Goal: Information Seeking & Learning: Learn about a topic

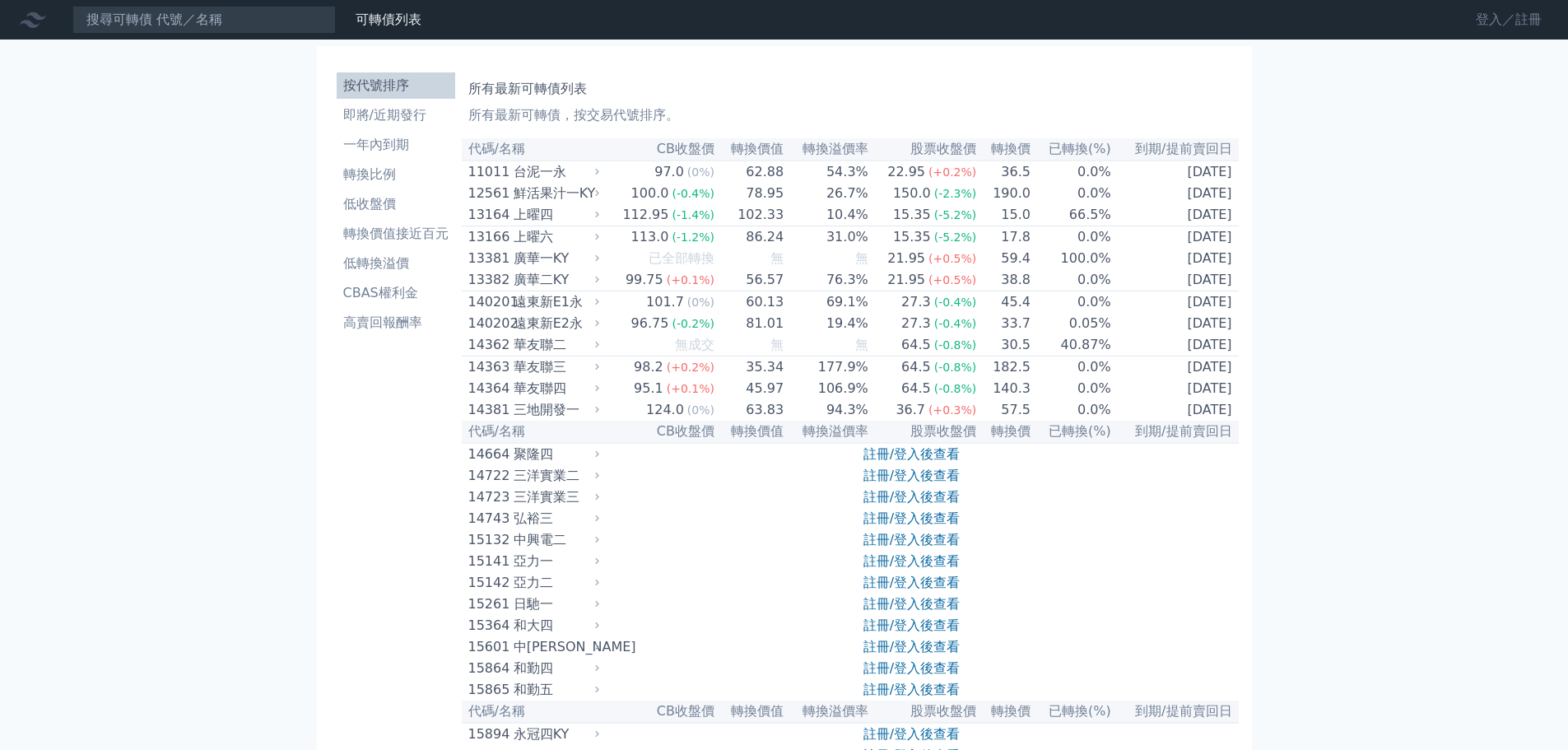
click at [1498, 30] on link "登入／註冊" at bounding box center [1508, 20] width 92 height 27
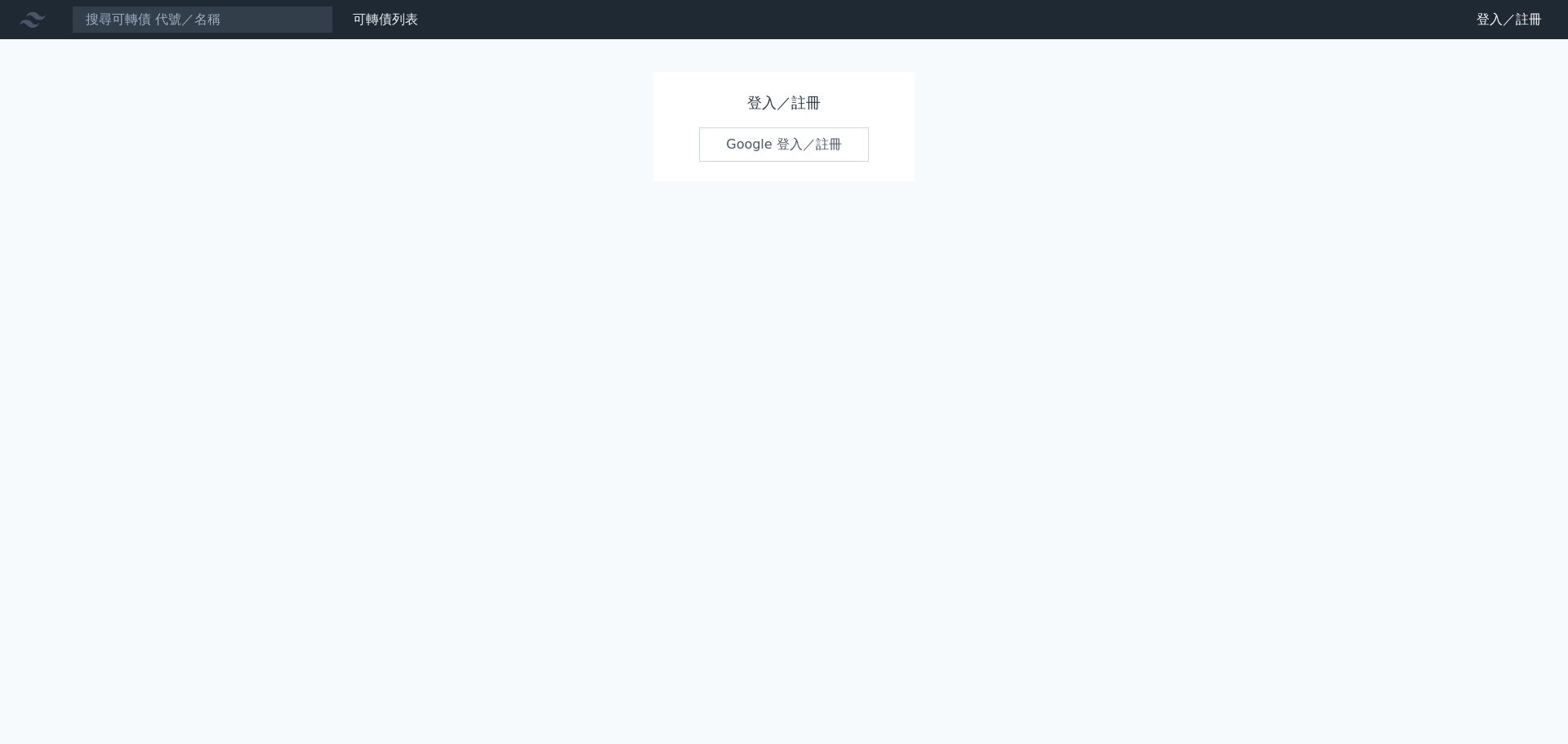
click at [759, 139] on link "Google 登入／註冊" at bounding box center [784, 145] width 170 height 34
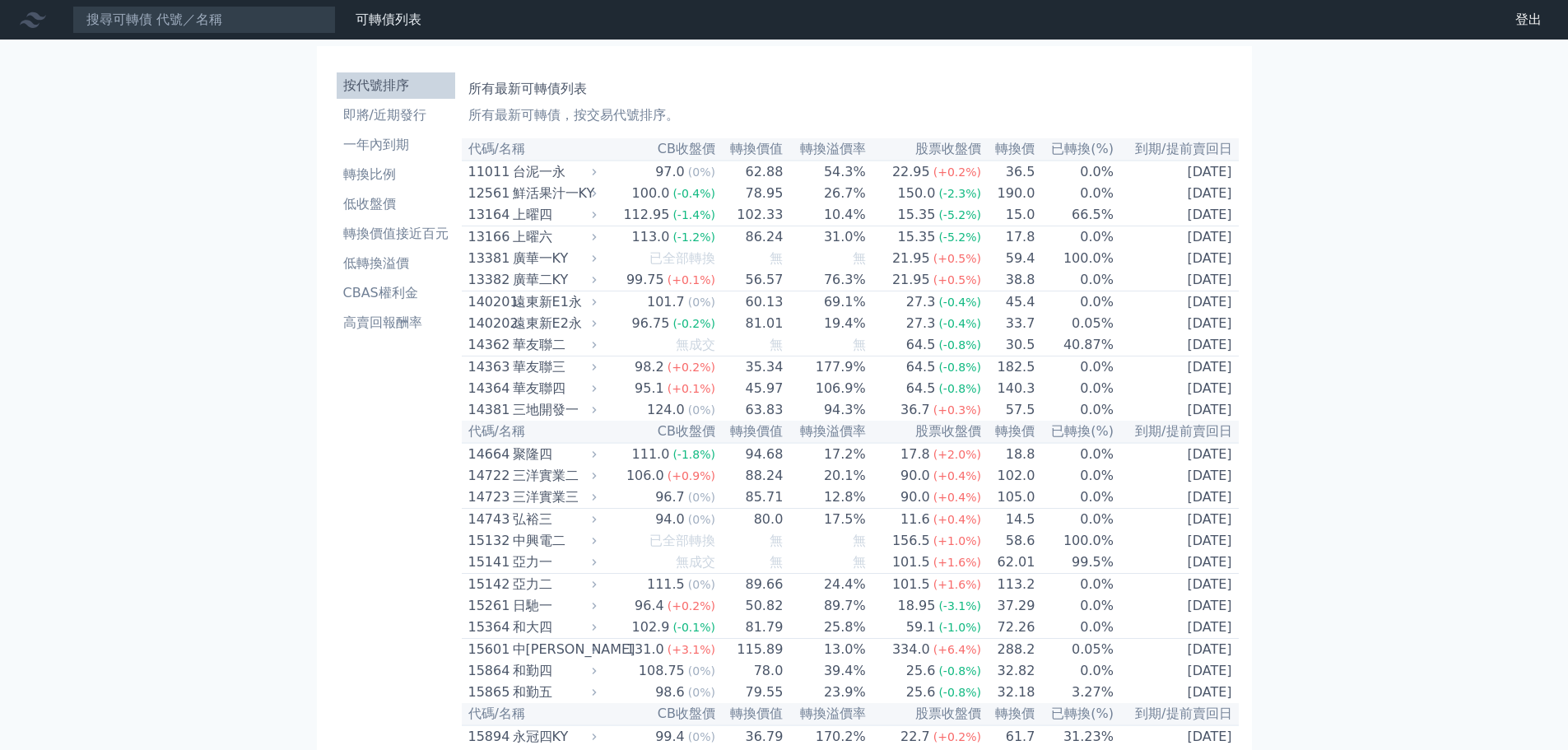
click at [392, 108] on li "即將/近期發行" at bounding box center [396, 115] width 118 height 20
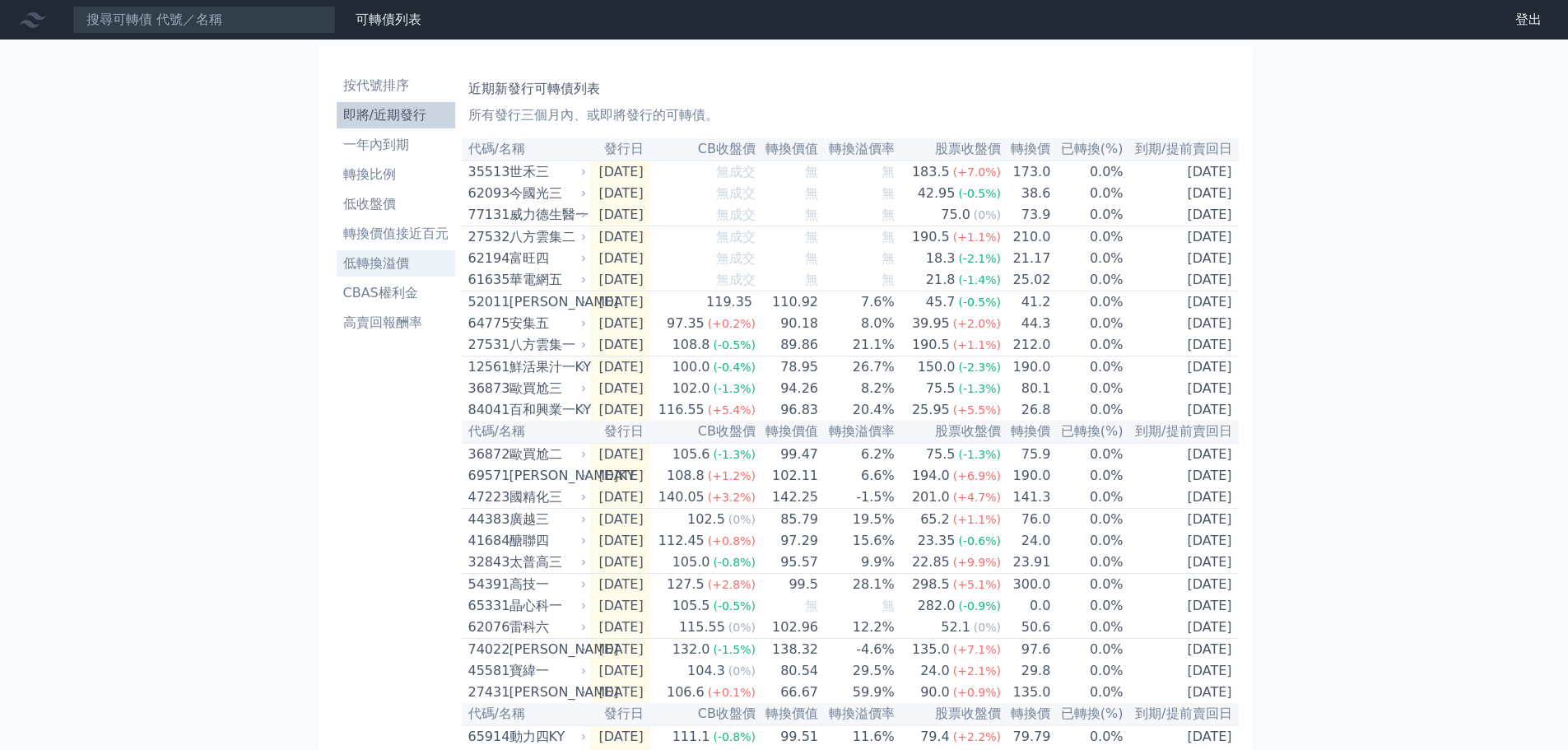
click at [402, 267] on li "低轉換溢價" at bounding box center [396, 263] width 118 height 20
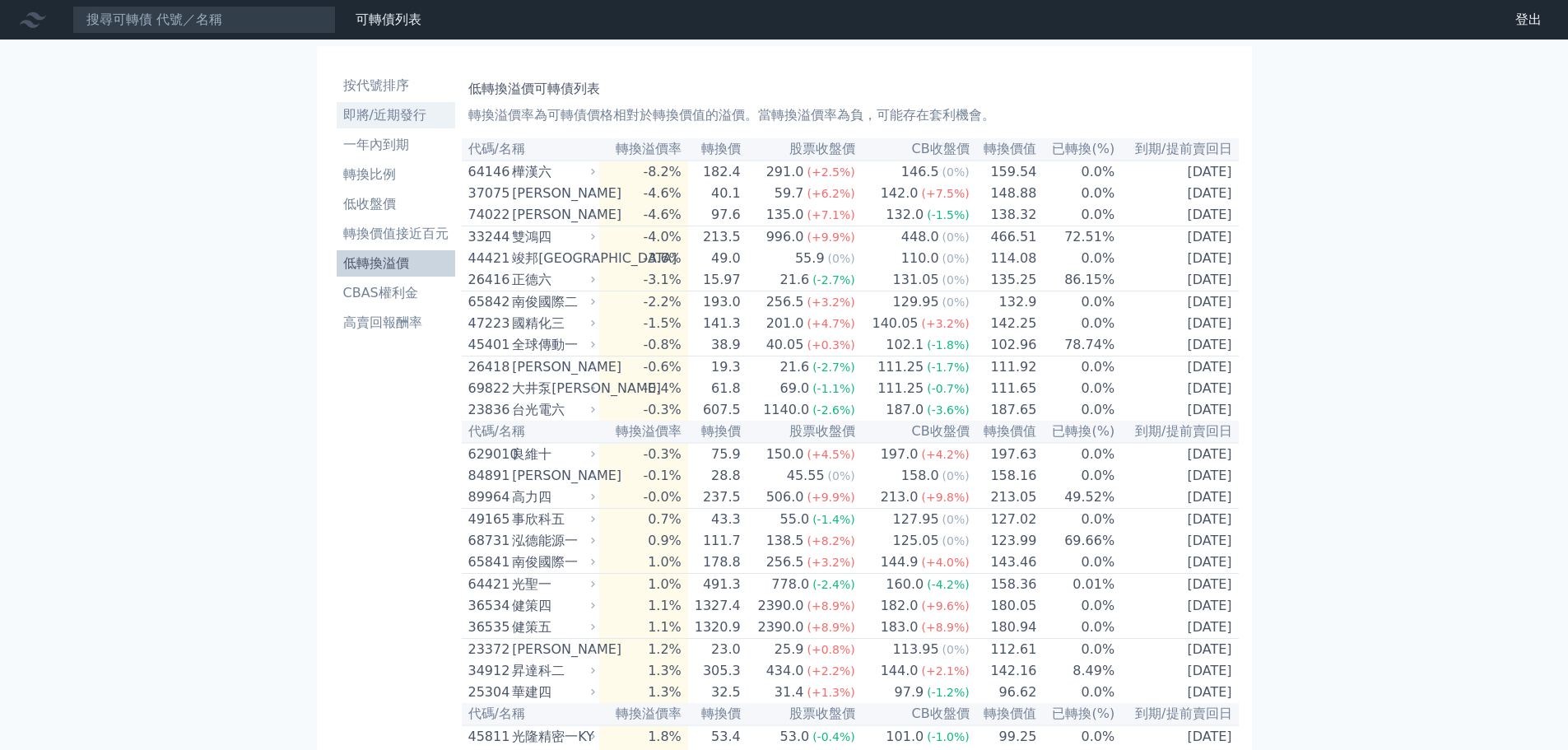
click at [377, 114] on li "即將/近期發行" at bounding box center [396, 115] width 118 height 20
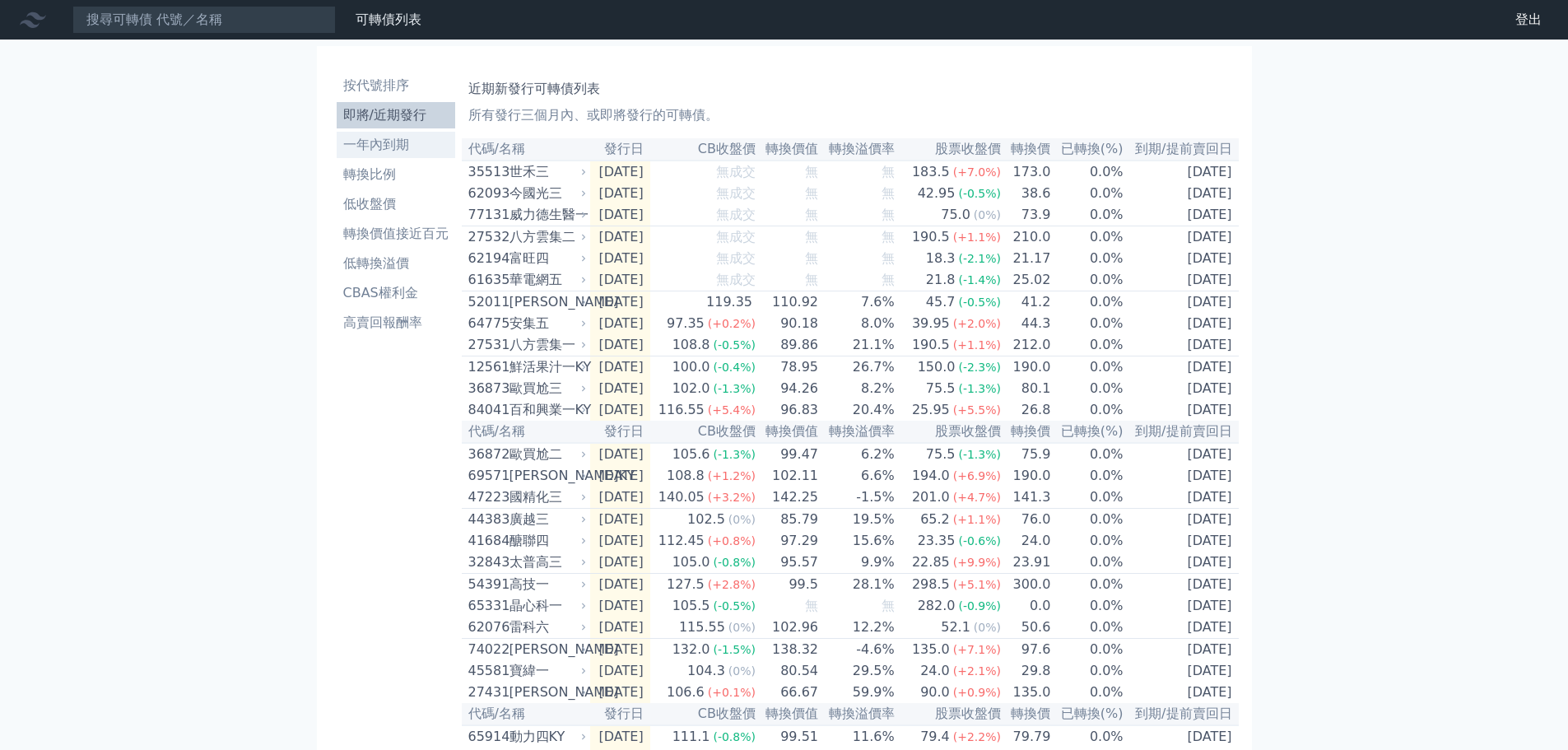
click at [383, 149] on li "一年內到期" at bounding box center [396, 145] width 118 height 20
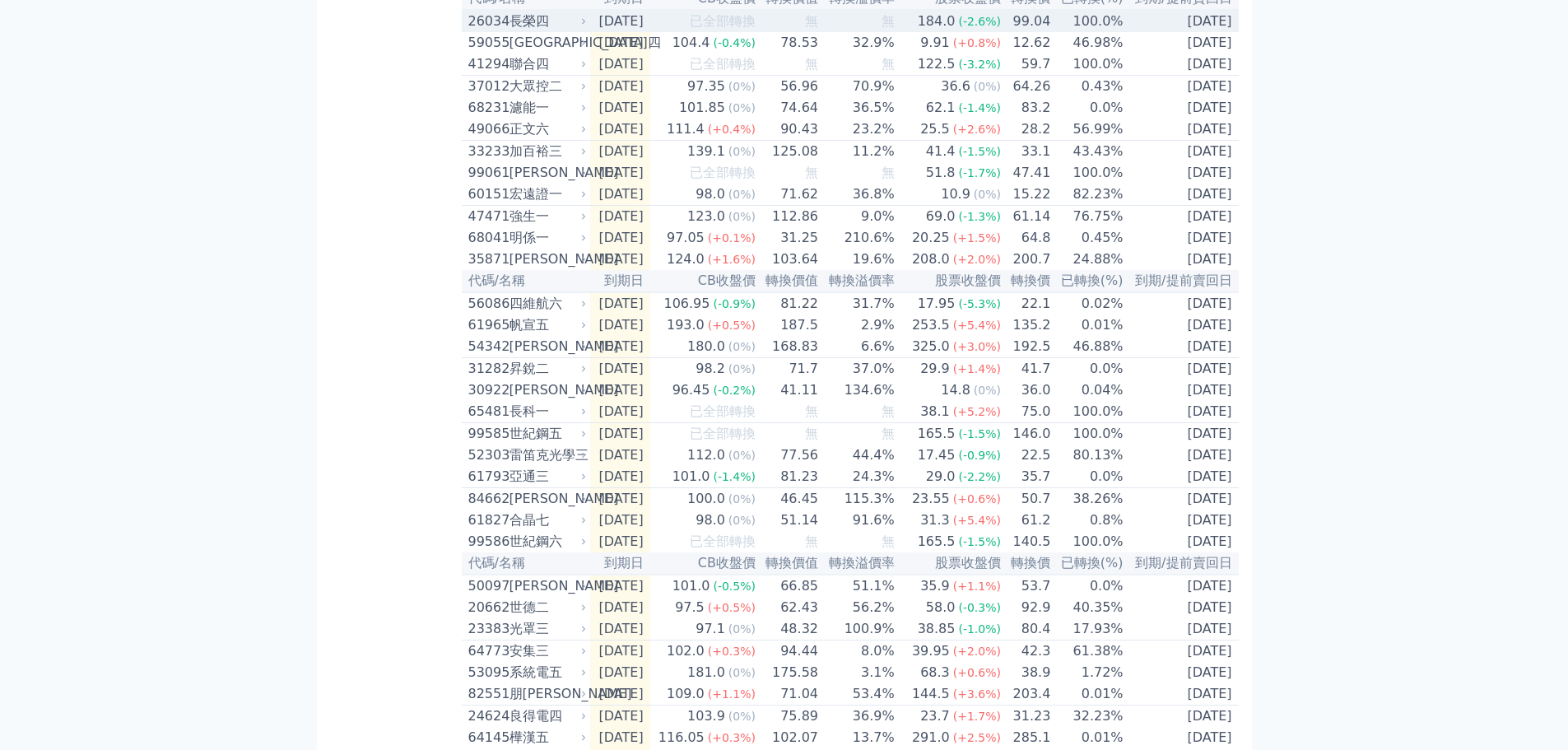
scroll to position [1563, 0]
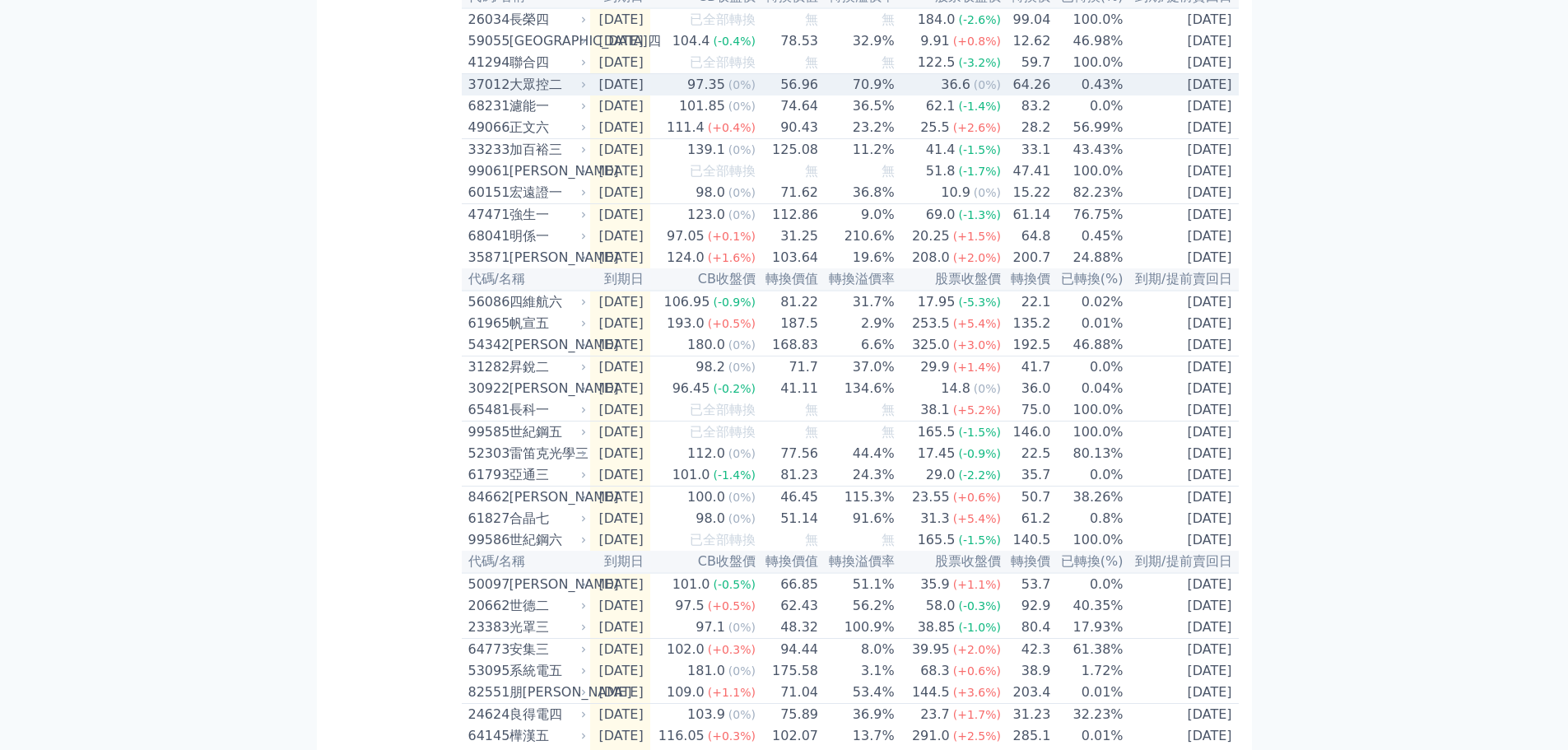
click at [756, 91] on span "(0%)" at bounding box center [742, 85] width 27 height 13
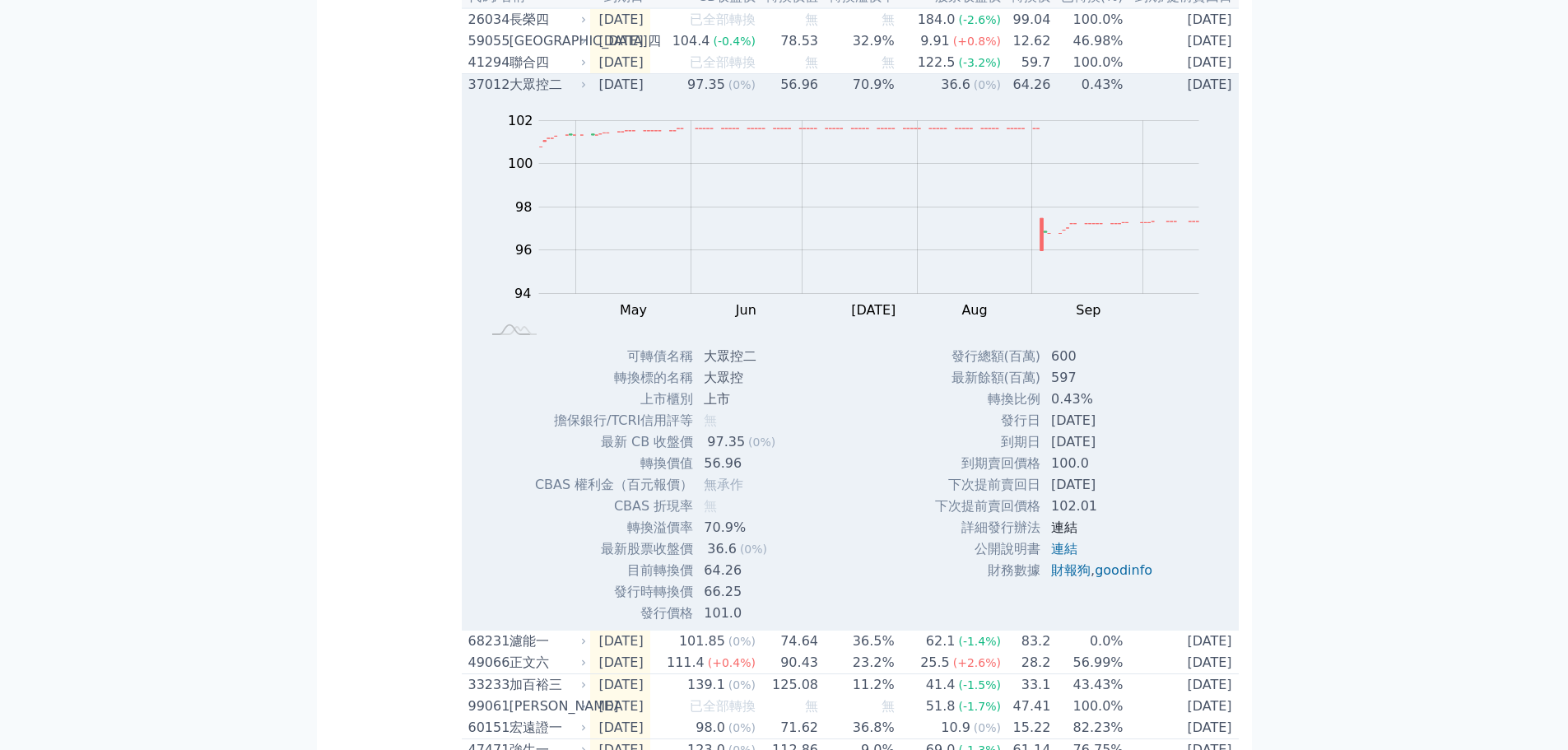
click at [1061, 535] on link "連結" at bounding box center [1064, 527] width 27 height 15
click at [649, 96] on td "[DATE]" at bounding box center [620, 85] width 60 height 22
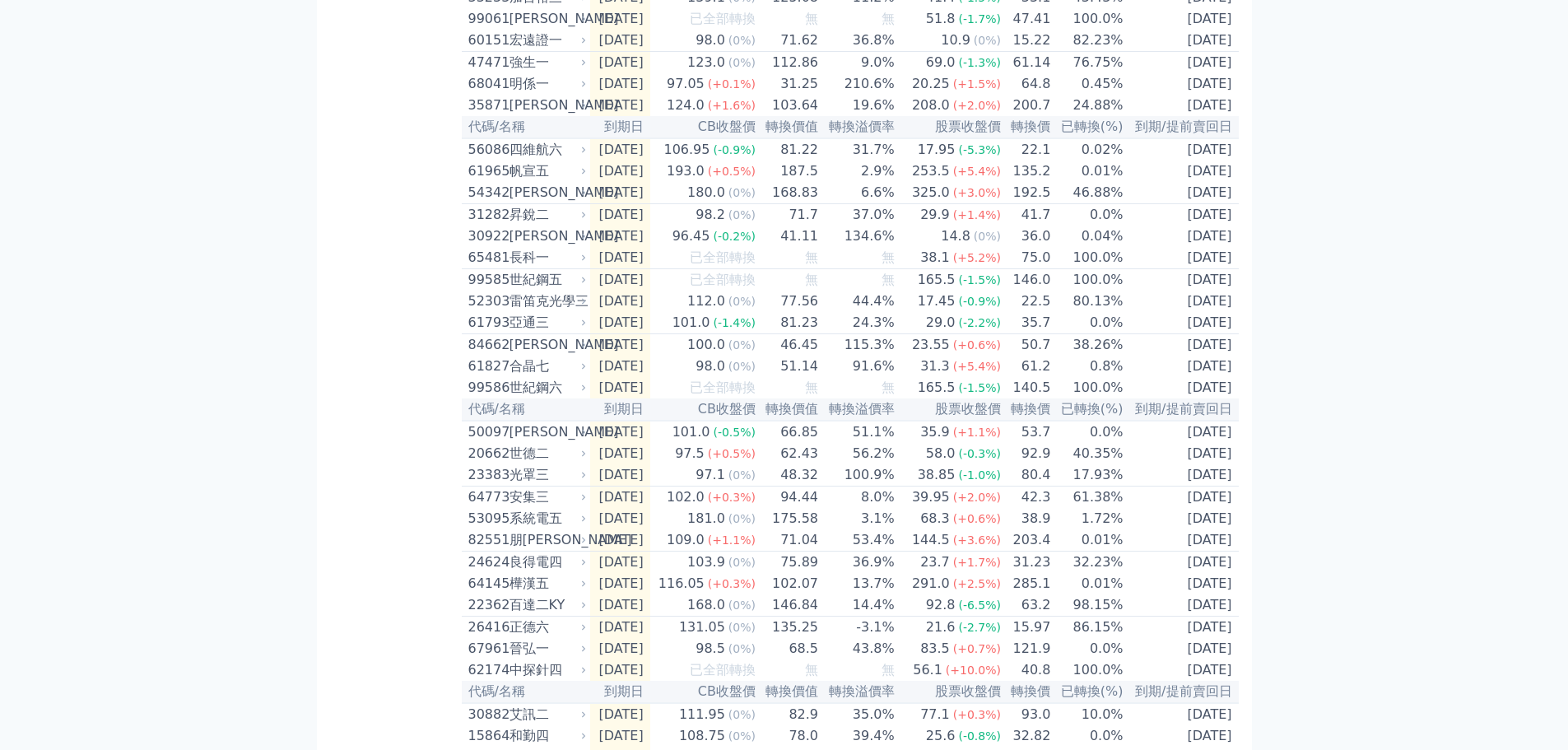
scroll to position [1728, 0]
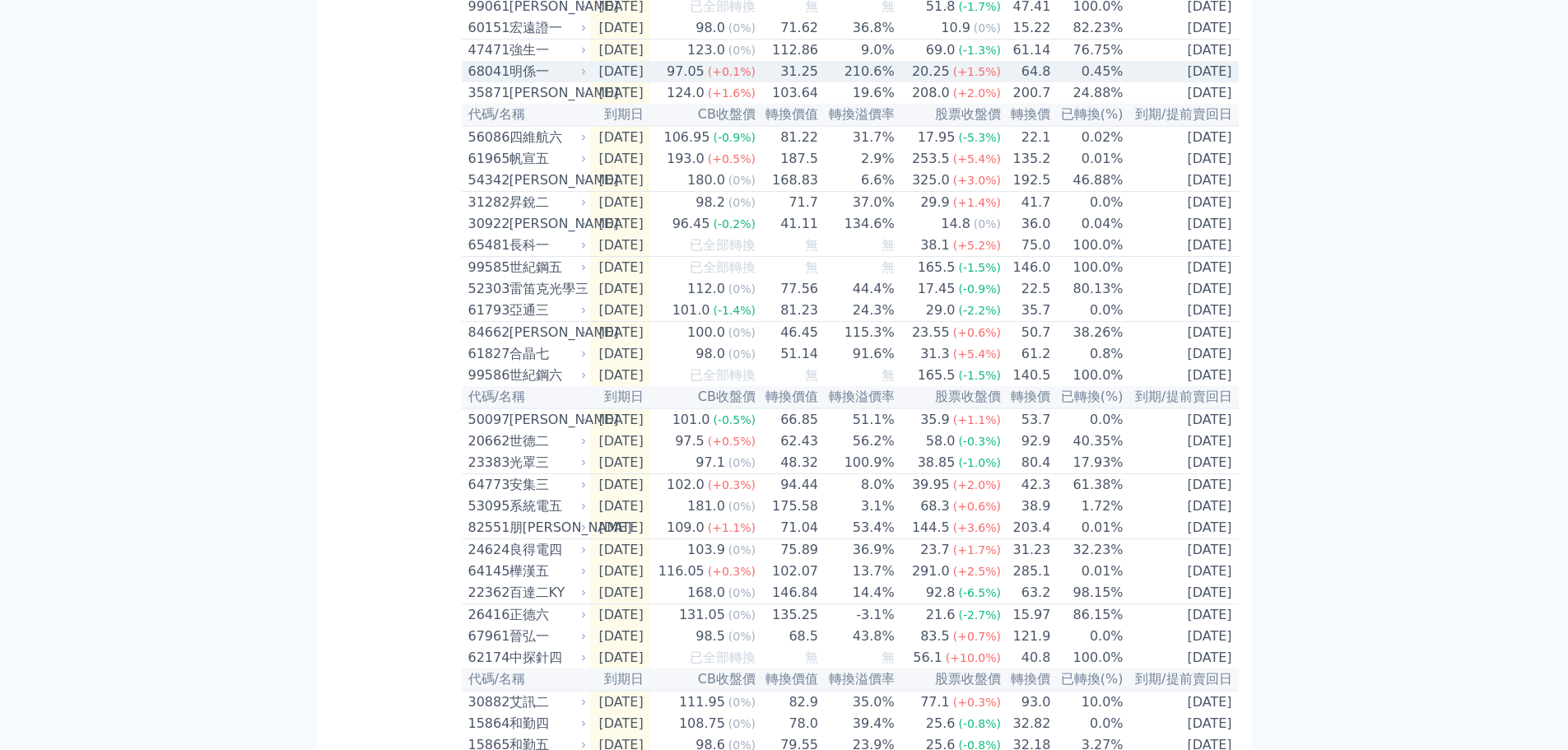
click at [650, 82] on td "[DATE]" at bounding box center [620, 71] width 60 height 21
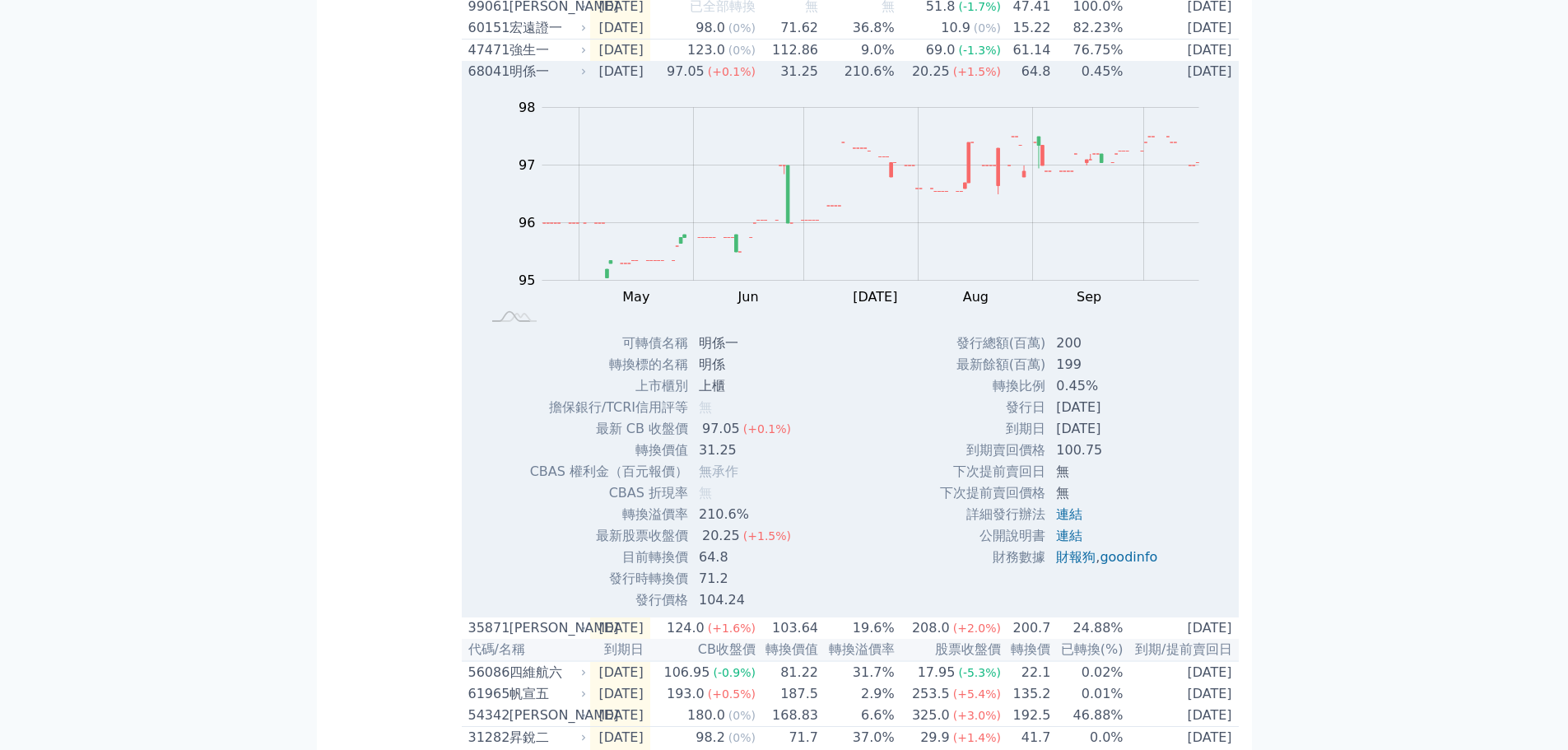
click at [650, 82] on td "[DATE]" at bounding box center [620, 71] width 60 height 21
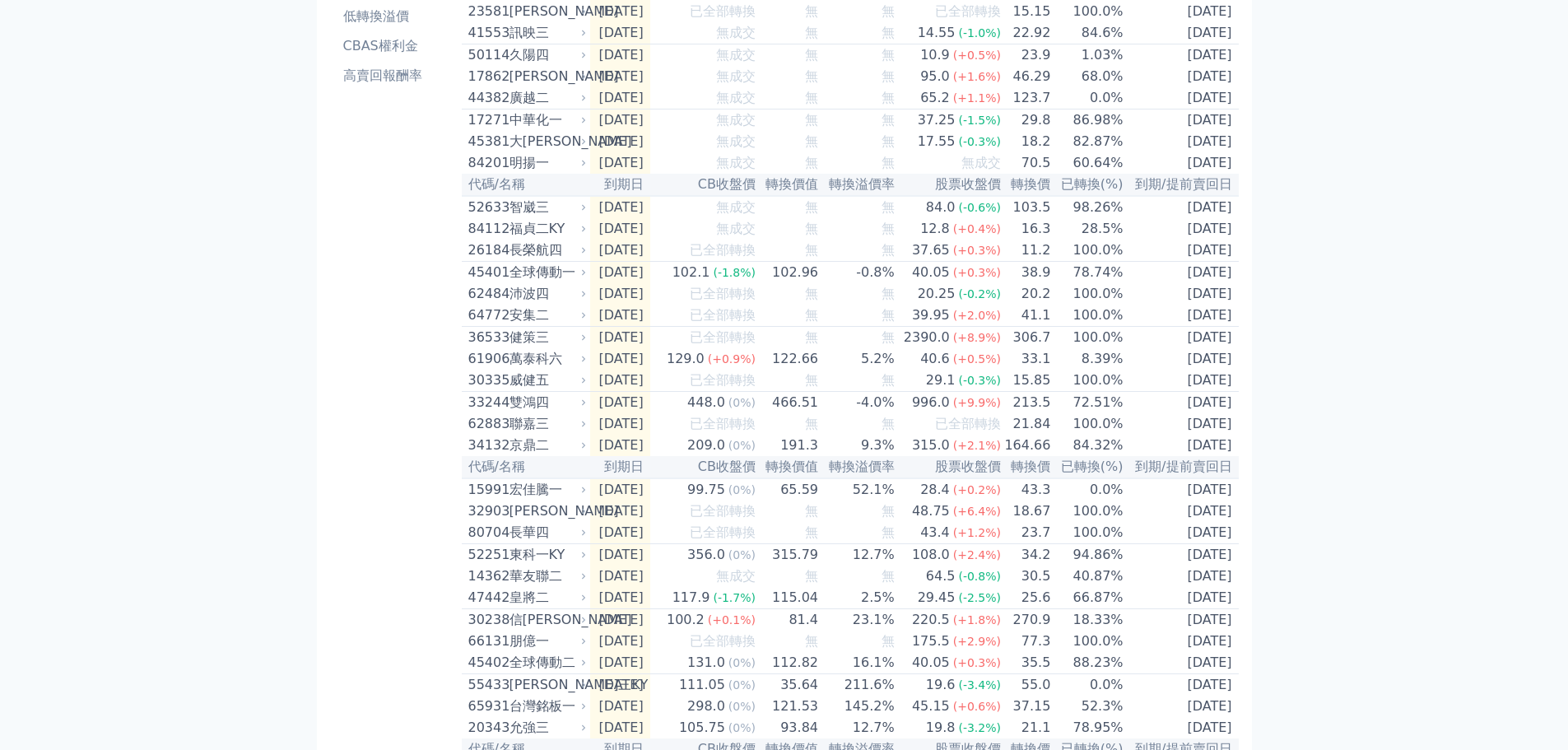
scroll to position [0, 0]
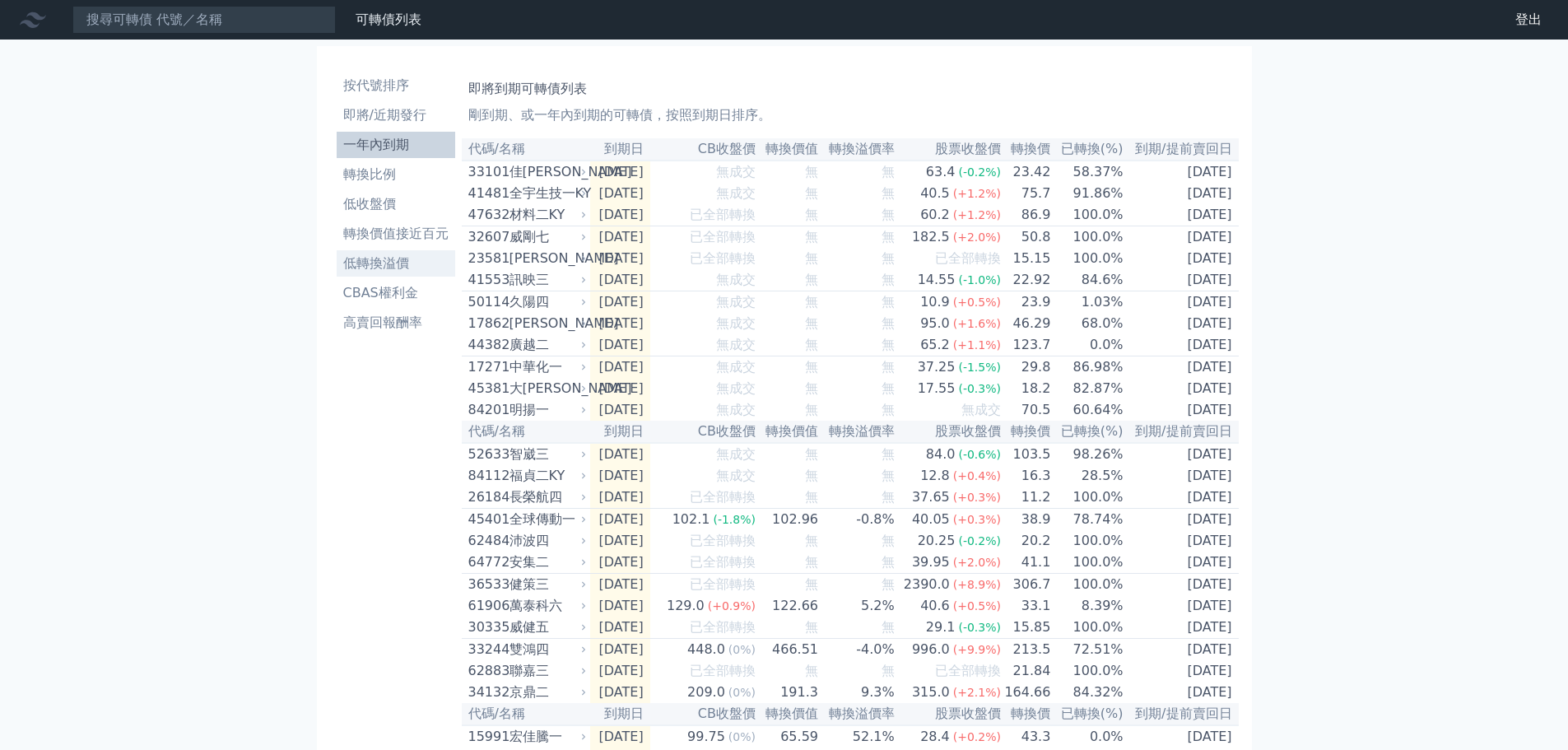
click at [394, 258] on li "低轉換溢價" at bounding box center [396, 263] width 118 height 20
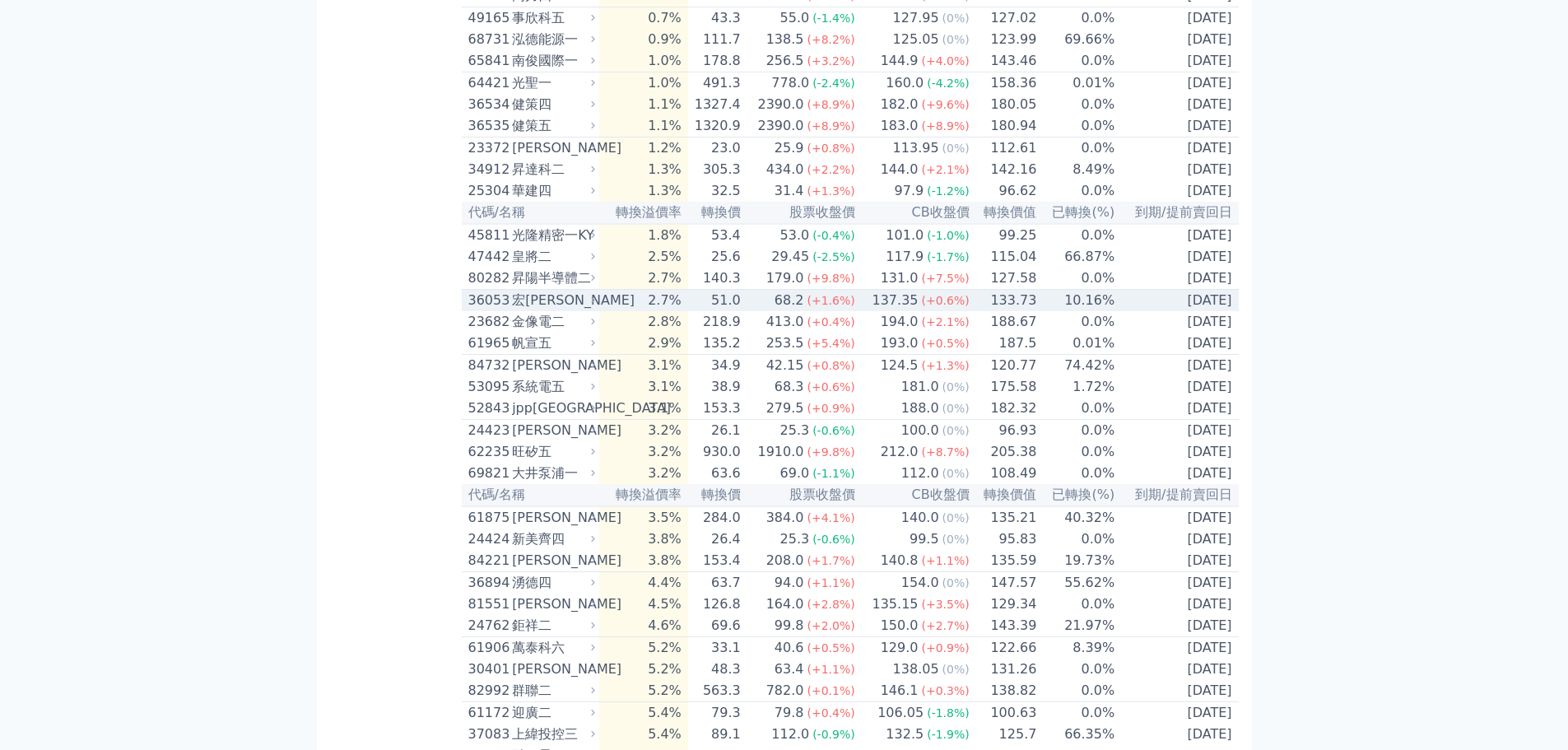
scroll to position [576, 0]
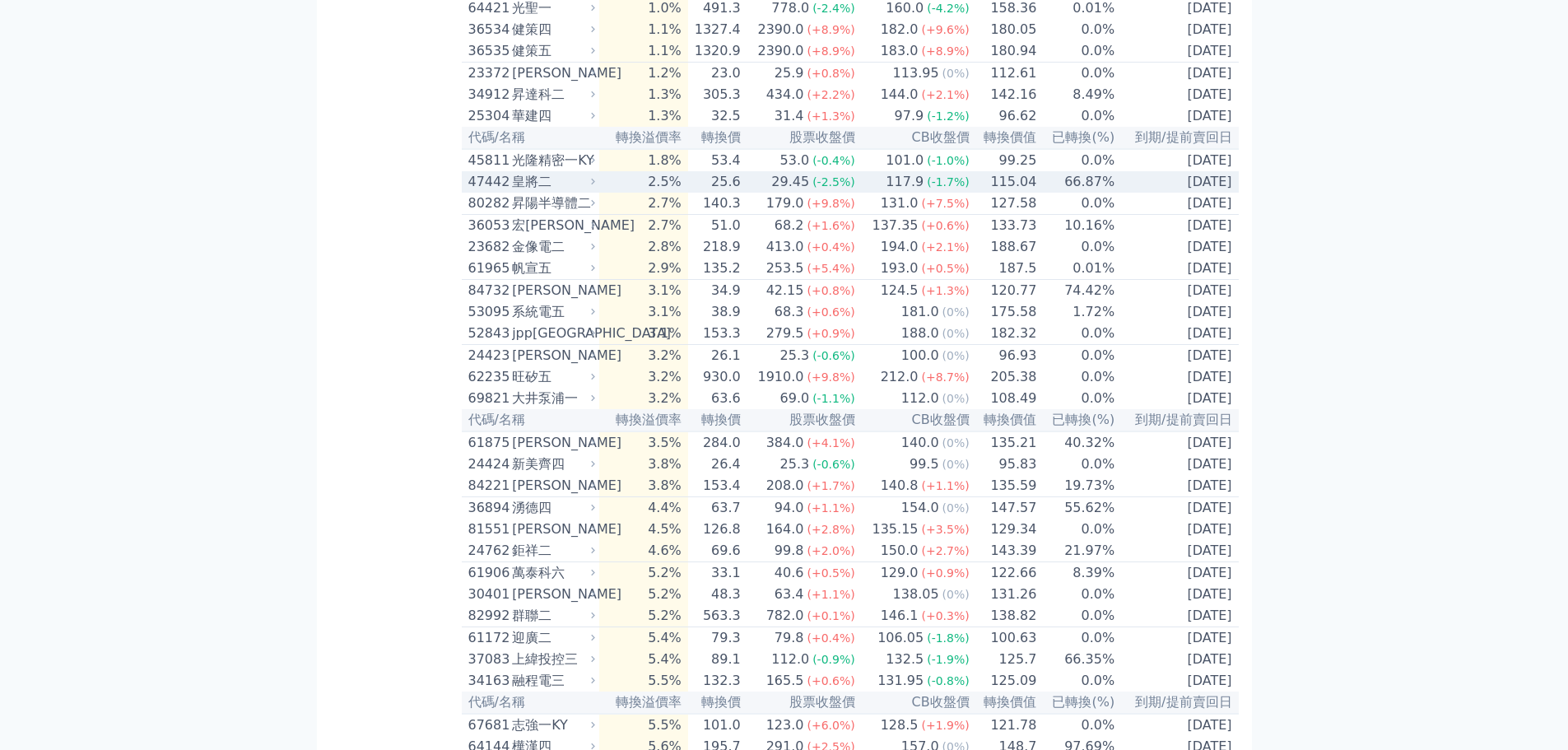
click at [682, 193] on td "2.5%" at bounding box center [643, 182] width 88 height 21
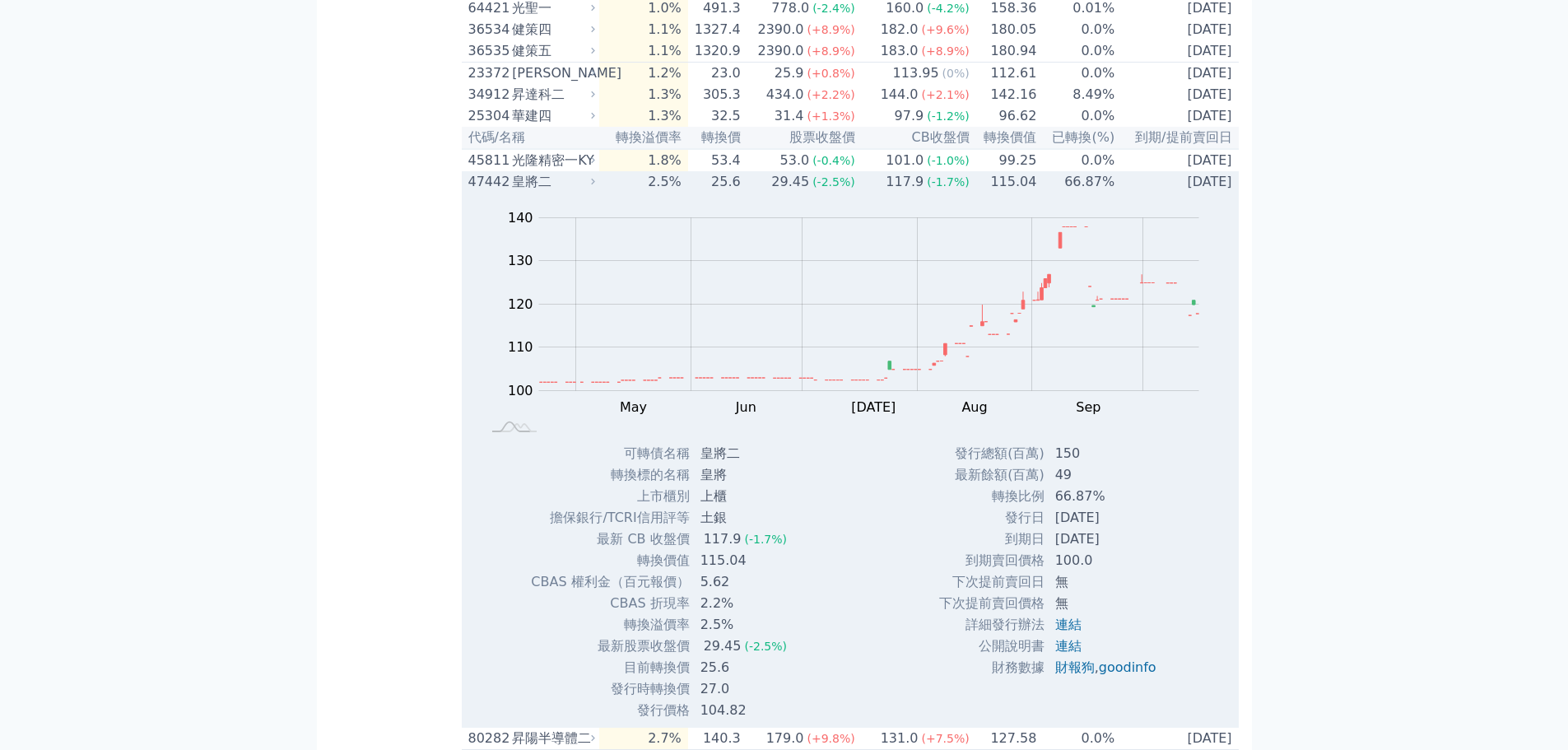
click at [682, 193] on td "2.5%" at bounding box center [643, 182] width 88 height 21
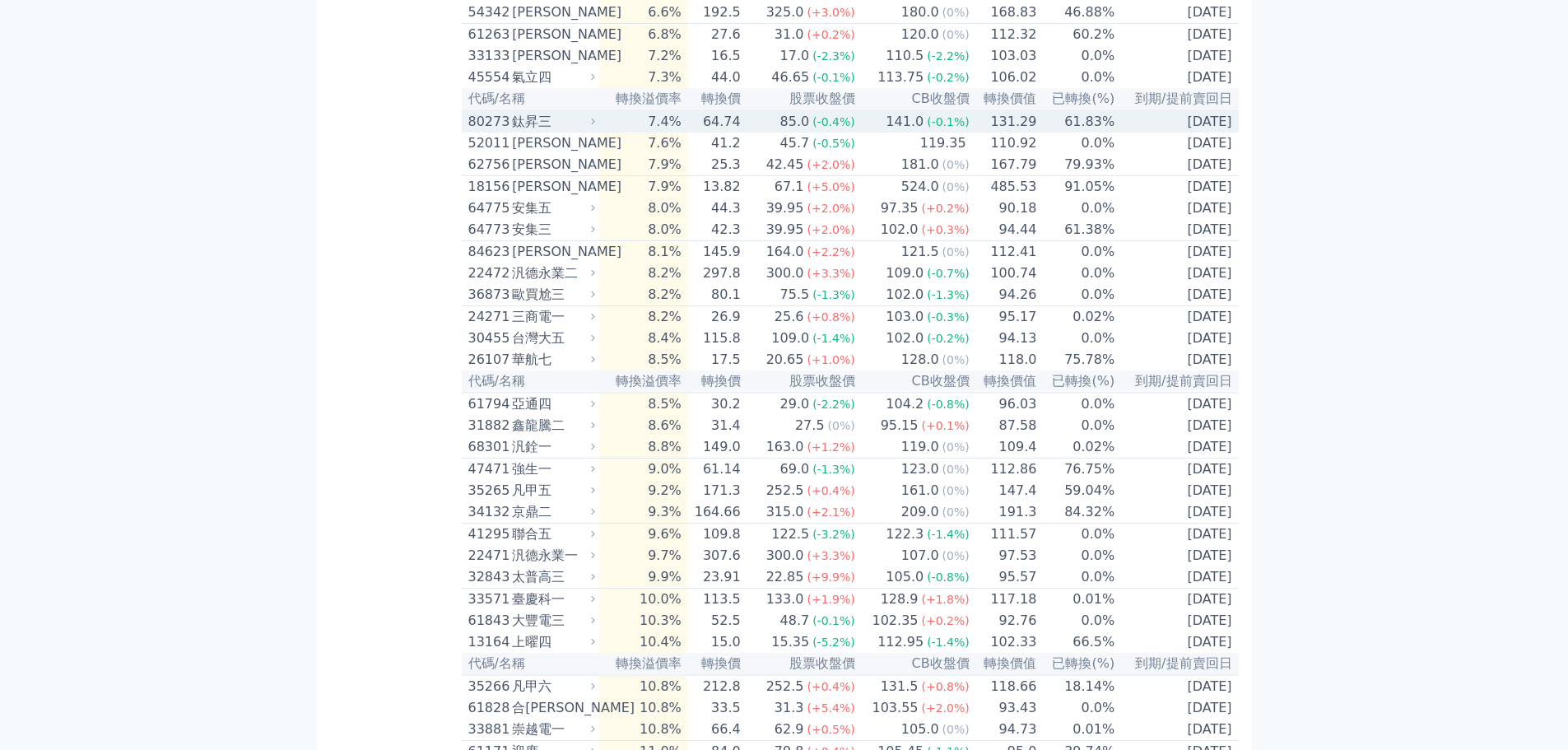
scroll to position [1563, 0]
